Goal: Task Accomplishment & Management: Manage account settings

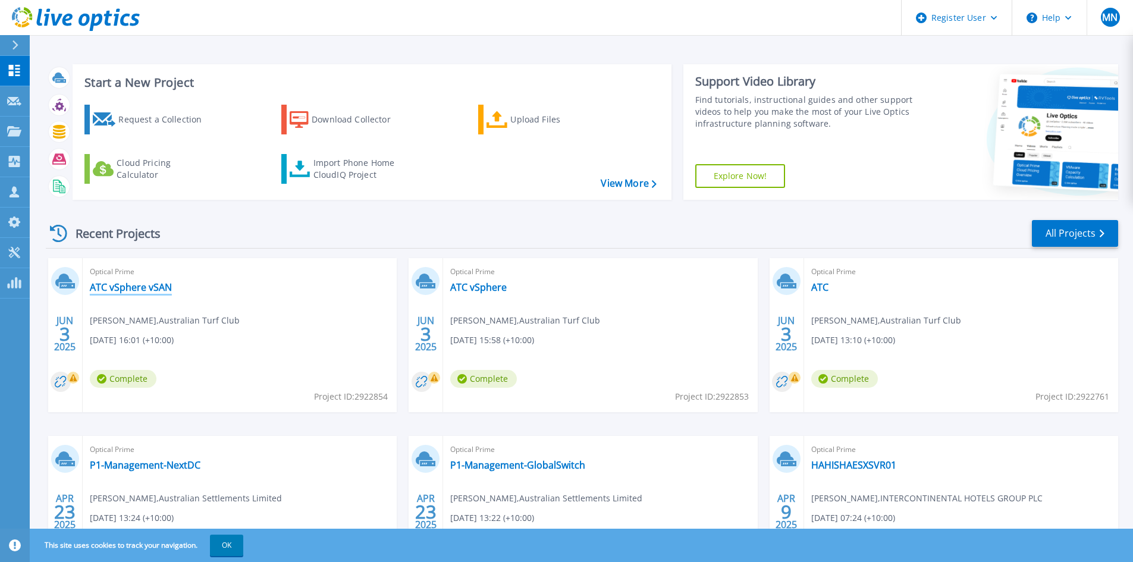
click at [153, 284] on link "ATC vSphere vSAN" at bounding box center [131, 287] width 82 height 12
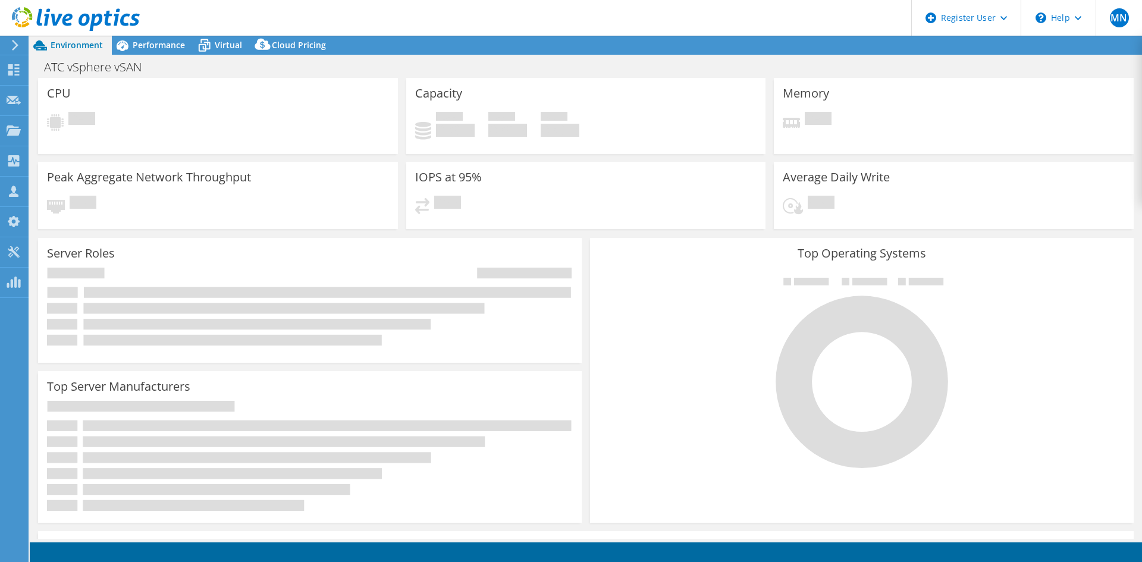
select select "Australia"
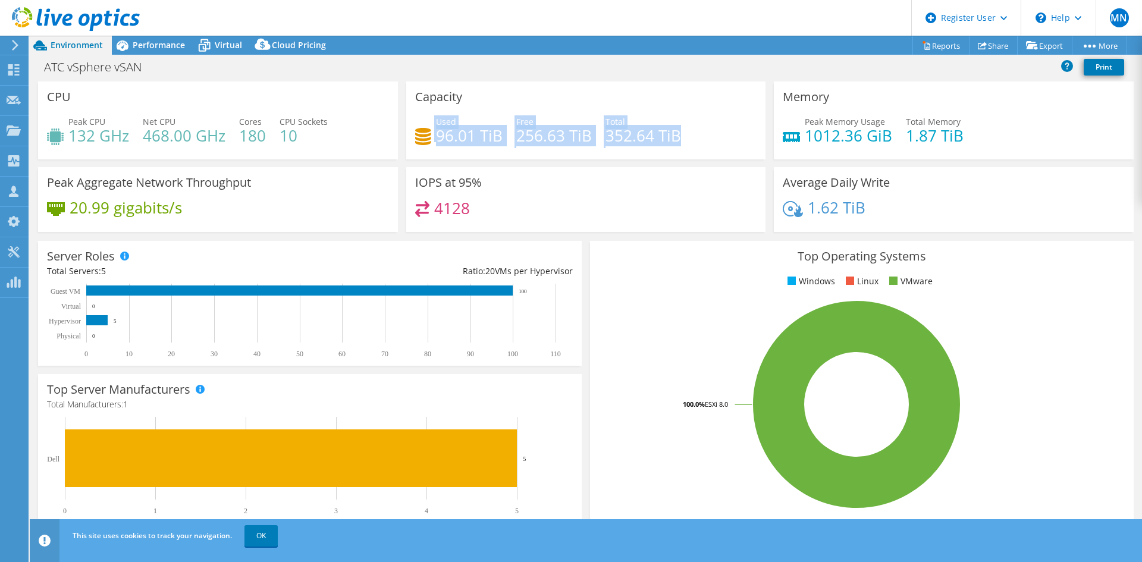
drag, startPoint x: 682, startPoint y: 133, endPoint x: 422, endPoint y: 118, distance: 261.0
click at [422, 118] on div "Used 96.01 TiB Free 256.63 TiB Total 352.64 TiB" at bounding box center [586, 134] width 342 height 39
click at [670, 130] on h4 "352.64 TiB" at bounding box center [644, 135] width 76 height 13
drag, startPoint x: 692, startPoint y: 146, endPoint x: 413, endPoint y: 102, distance: 283.1
click at [410, 102] on div "Capacity Used 96.01 TiB Free 256.63 TiB Total 352.64 TiB" at bounding box center [586, 121] width 360 height 78
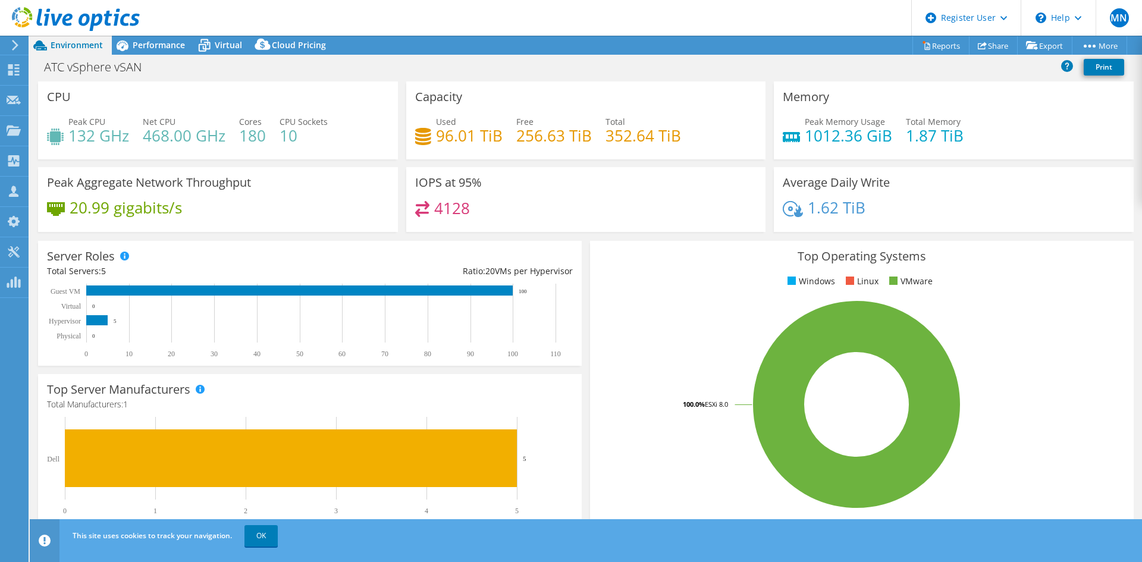
click at [676, 124] on div "Used 96.01 TiB Free 256.63 TiB Total 352.64 TiB" at bounding box center [586, 134] width 342 height 39
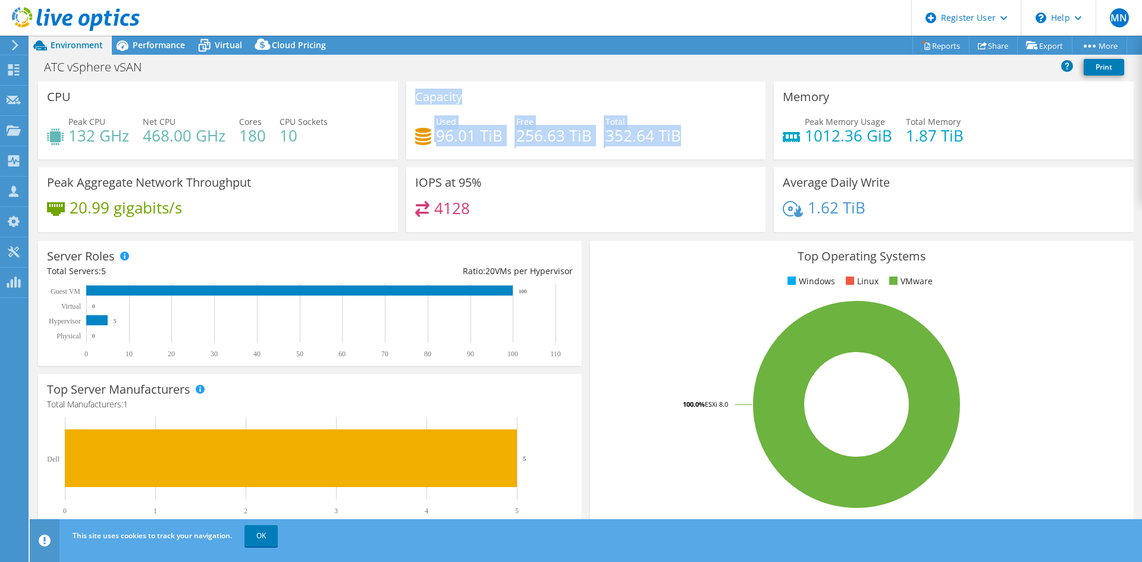
drag, startPoint x: 694, startPoint y: 146, endPoint x: 412, endPoint y: 90, distance: 287.5
click at [412, 90] on div "Capacity Used 96.01 TiB Free 256.63 TiB Total 352.64 TiB" at bounding box center [586, 121] width 360 height 78
click at [572, 104] on div "Capacity Used 96.01 TiB Free 256.63 TiB Total 352.64 TiB" at bounding box center [586, 121] width 360 height 78
drag, startPoint x: 683, startPoint y: 129, endPoint x: 413, endPoint y: 105, distance: 271.2
click at [413, 105] on div "Capacity Used 96.01 TiB Free 256.63 TiB Total 352.64 TiB" at bounding box center [586, 121] width 360 height 78
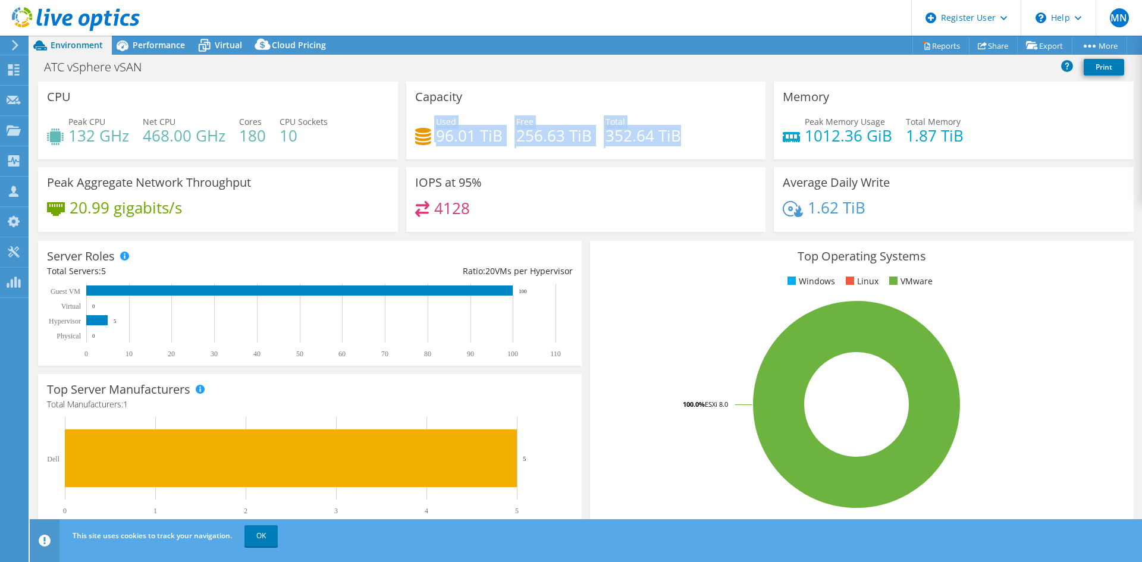
click at [595, 131] on div "Used 96.01 TiB Free 256.63 TiB Total 352.64 TiB" at bounding box center [586, 134] width 342 height 39
drag, startPoint x: 682, startPoint y: 143, endPoint x: 417, endPoint y: 90, distance: 270.0
click at [417, 90] on div "Capacity Used 96.01 TiB Free 256.63 TiB Total 352.64 TiB" at bounding box center [586, 121] width 360 height 78
click at [573, 114] on div "Capacity Used 96.01 TiB Free 256.63 TiB Total 352.64 TiB" at bounding box center [586, 121] width 360 height 78
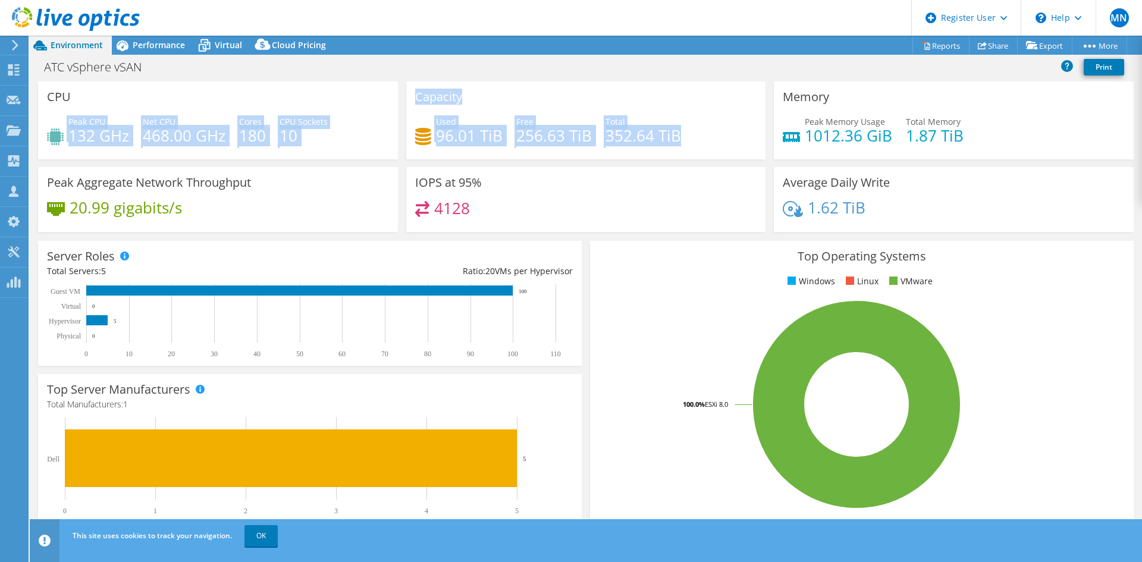
drag, startPoint x: 713, startPoint y: 136, endPoint x: 395, endPoint y: 86, distance: 322.1
click at [395, 86] on div "CPU Peak CPU 132 GHz Net CPU 468.00 GHz Cores 180 CPU Sockets 10 Capacity Used …" at bounding box center [586, 161] width 1104 height 158
click at [460, 115] on div "Capacity Used 96.01 TiB Free 256.63 TiB Total 352.64 TiB" at bounding box center [586, 121] width 360 height 78
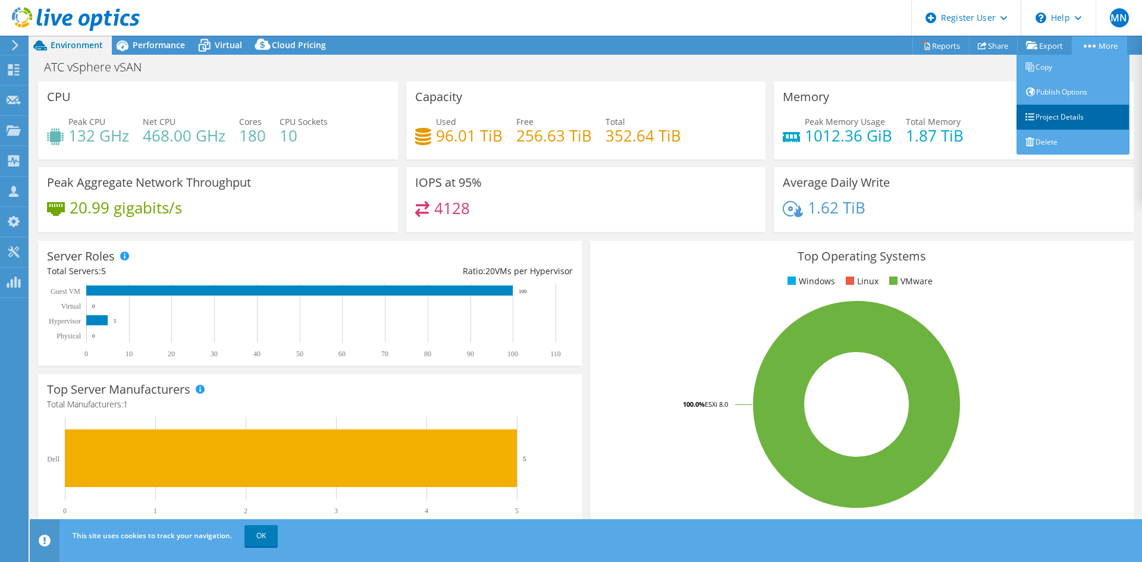
click at [1051, 115] on link "Project Details" at bounding box center [1073, 117] width 113 height 25
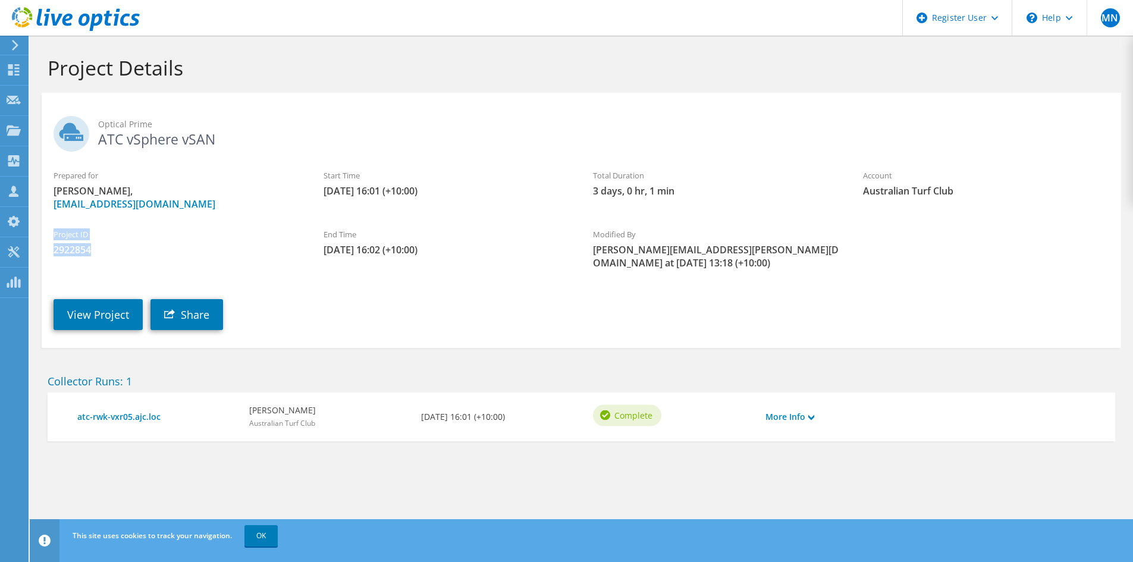
drag, startPoint x: 99, startPoint y: 250, endPoint x: 50, endPoint y: 240, distance: 49.7
click at [50, 240] on div "Project ID 2922854" at bounding box center [177, 242] width 270 height 40
click at [124, 318] on link "View Project" at bounding box center [98, 314] width 89 height 31
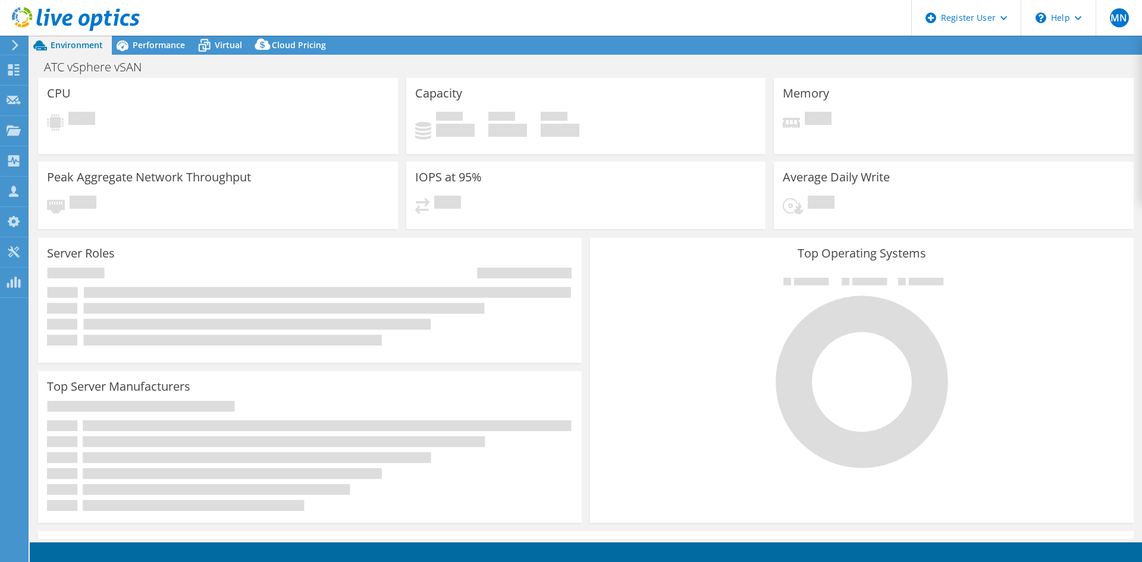
select select "USD"
select select "[GEOGRAPHIC_DATA]"
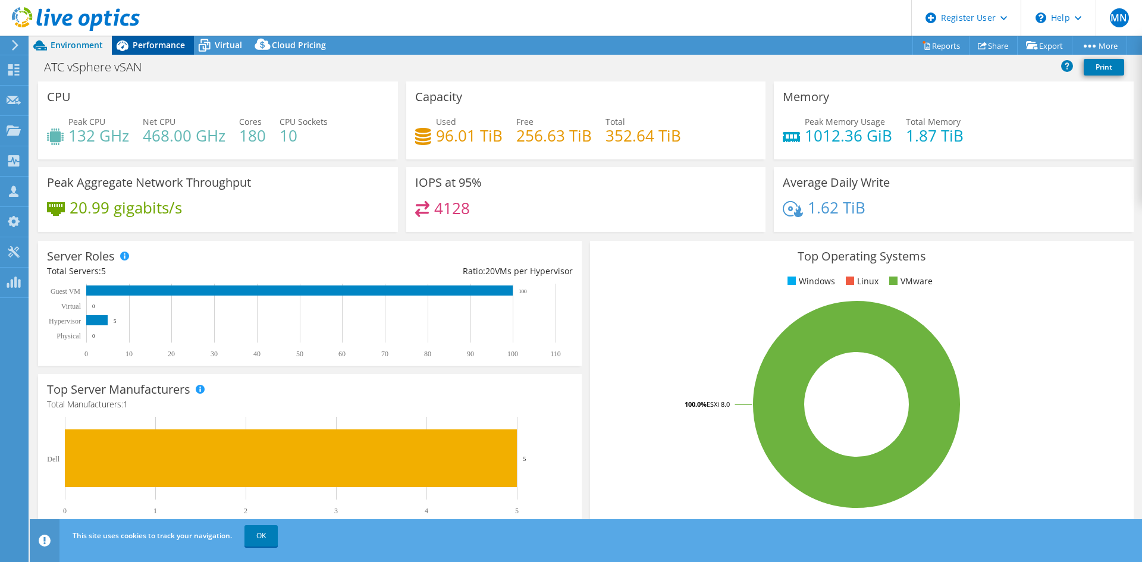
click at [136, 49] on span "Performance" at bounding box center [159, 44] width 52 height 11
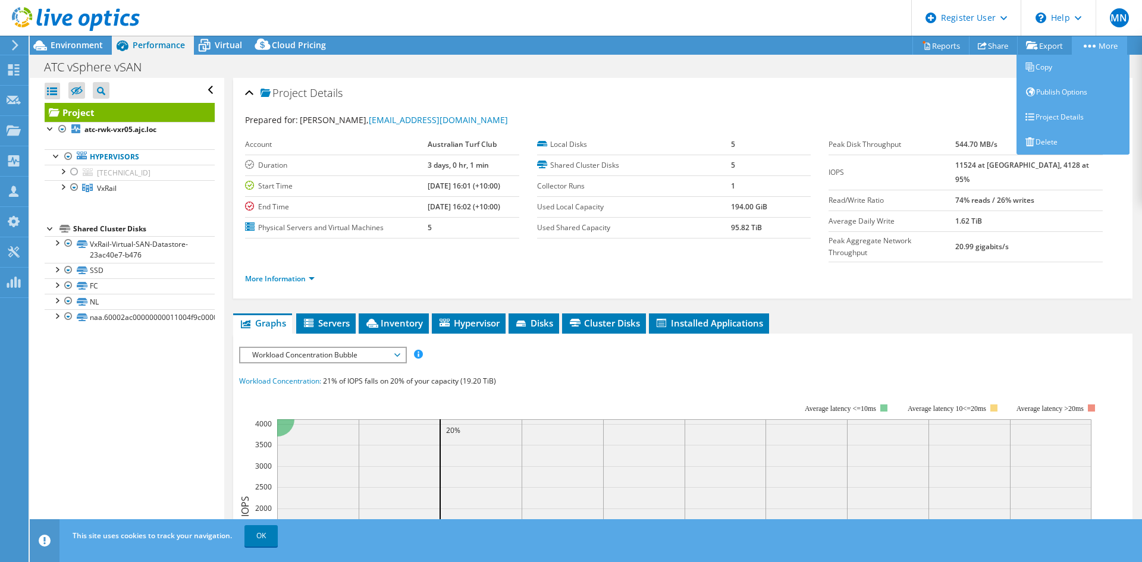
click at [1099, 51] on link "More" at bounding box center [1099, 45] width 55 height 18
click at [1069, 112] on link "Project Details" at bounding box center [1073, 117] width 113 height 25
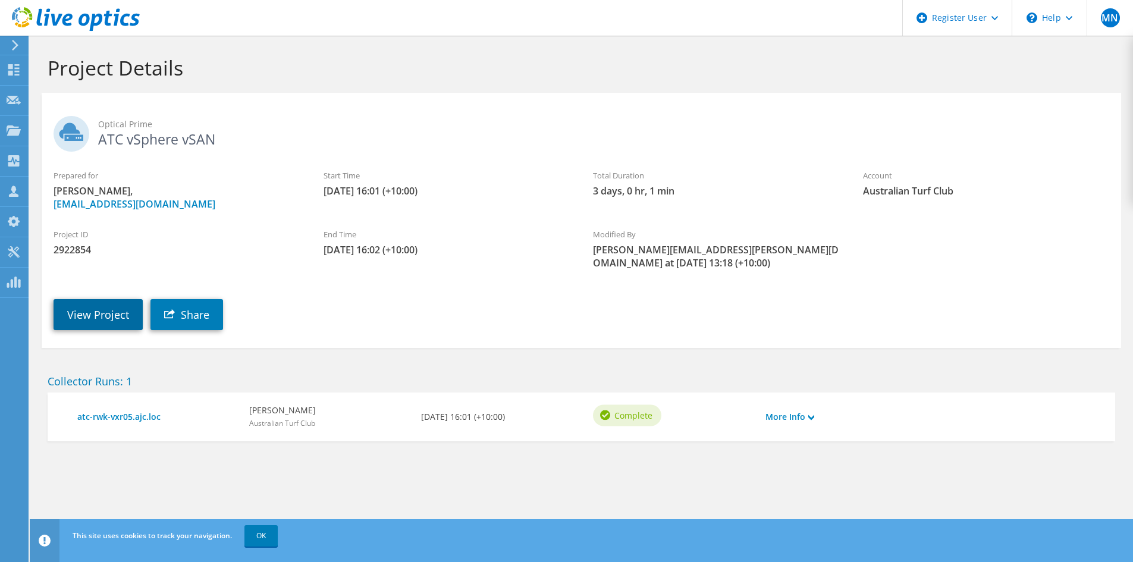
click at [99, 312] on link "View Project" at bounding box center [98, 314] width 89 height 31
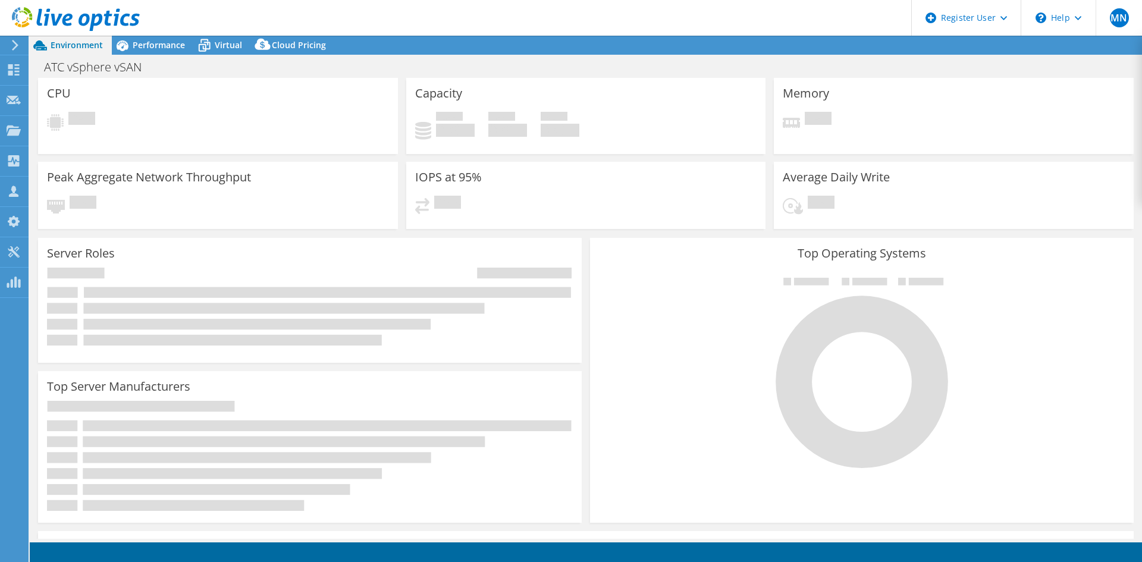
select select "USD"
select select "[GEOGRAPHIC_DATA]"
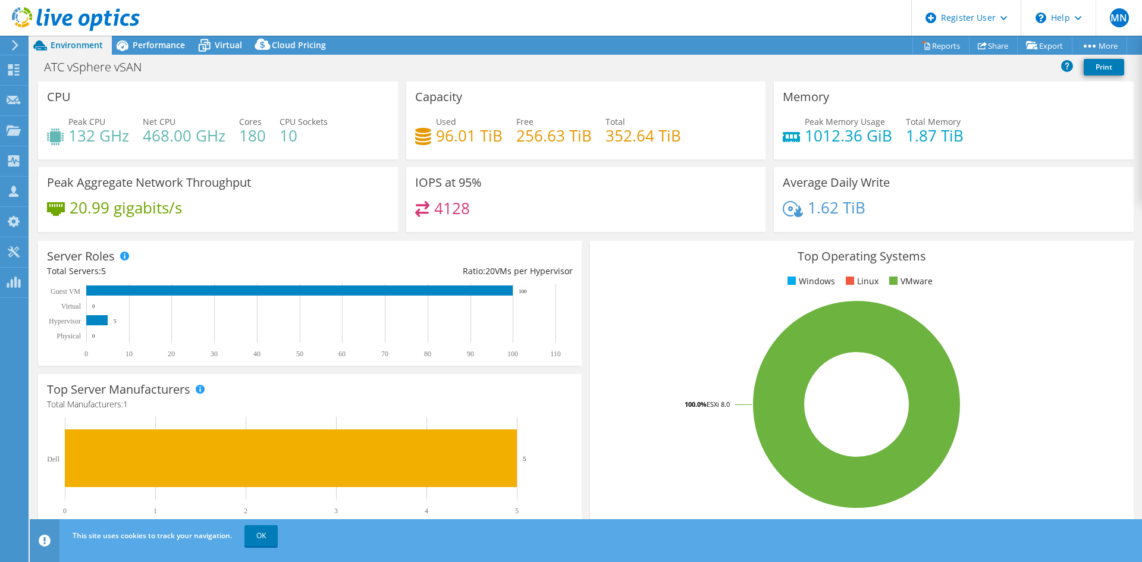
click at [18, 48] on icon at bounding box center [15, 45] width 9 height 11
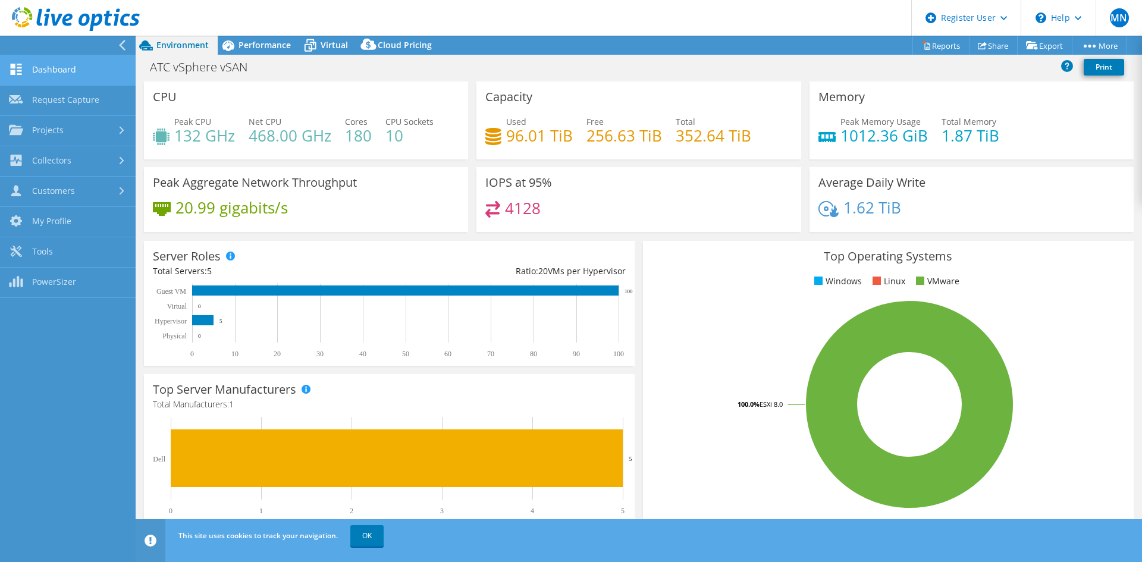
click at [83, 76] on link "Dashboard" at bounding box center [68, 70] width 136 height 30
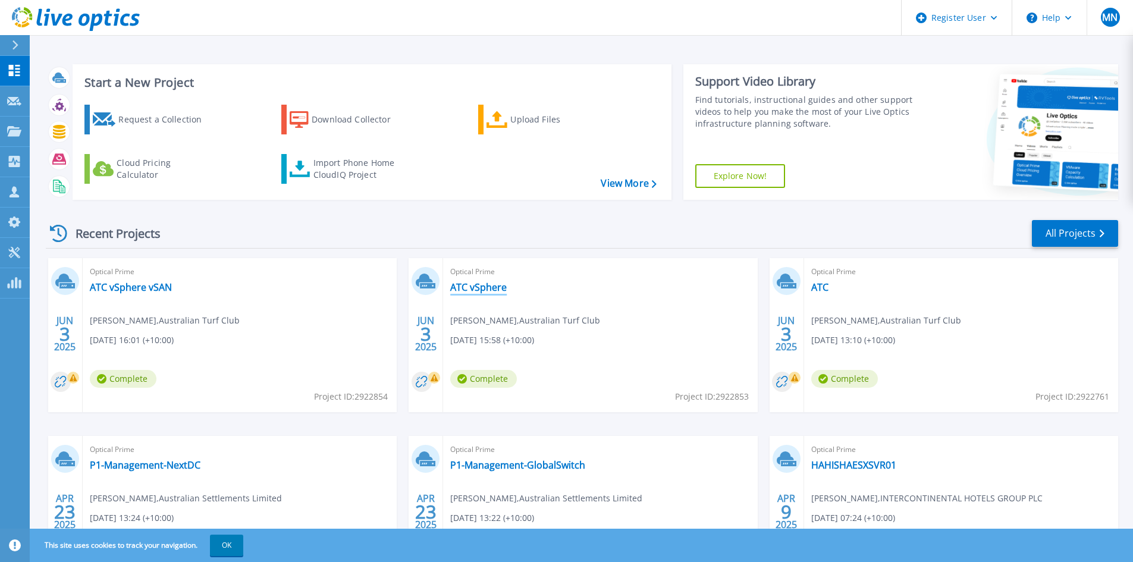
click at [477, 282] on link "ATC vSphere" at bounding box center [478, 287] width 57 height 12
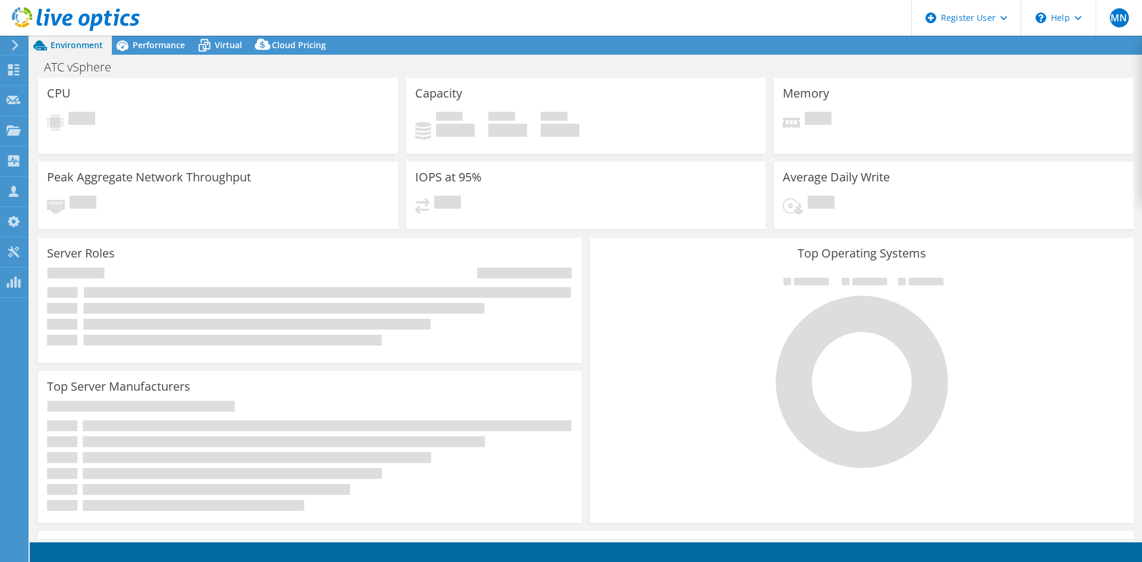
select select "USD"
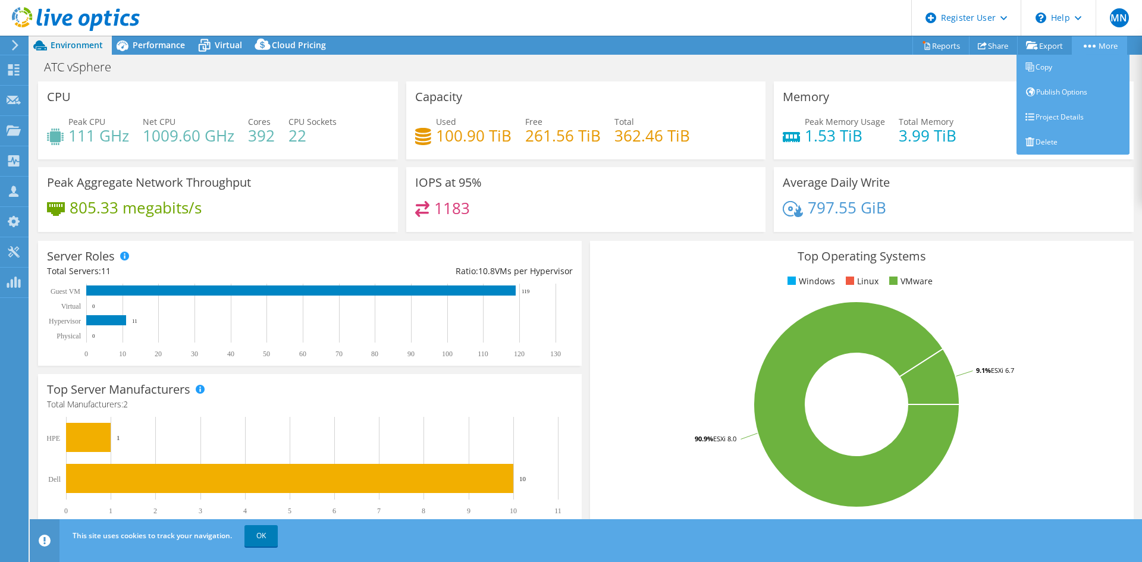
click at [1101, 39] on link "More" at bounding box center [1099, 45] width 55 height 18
click at [1041, 115] on link "Project Details" at bounding box center [1073, 117] width 113 height 25
